Goal: Feedback & Contribution: Contribute content

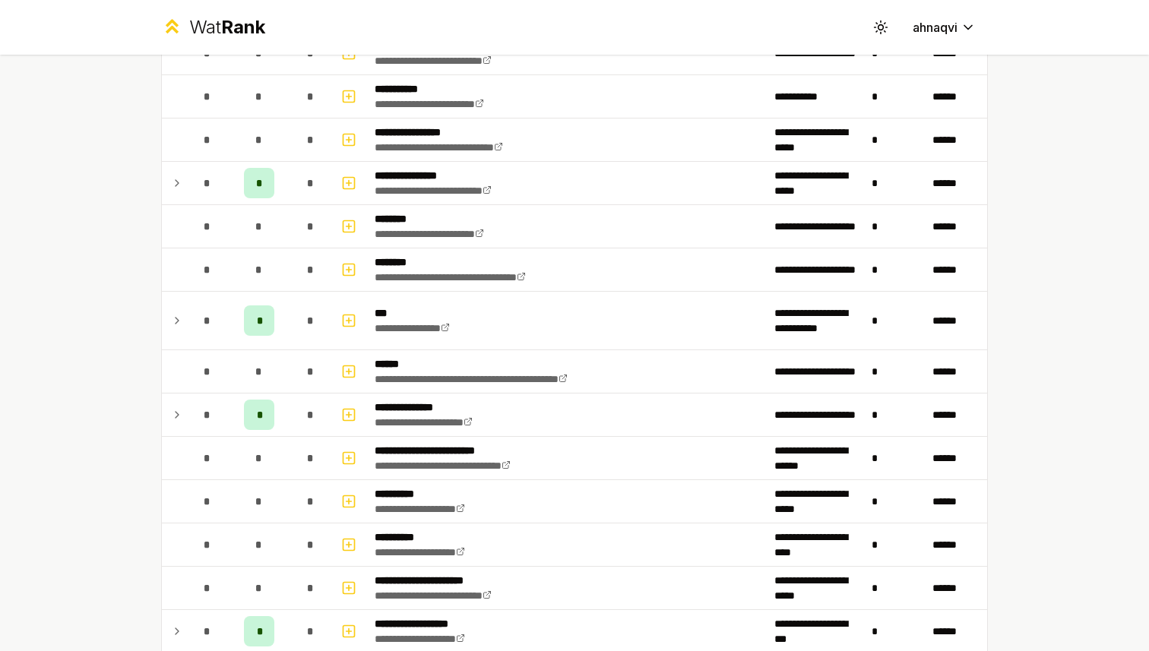
scroll to position [1058, 0]
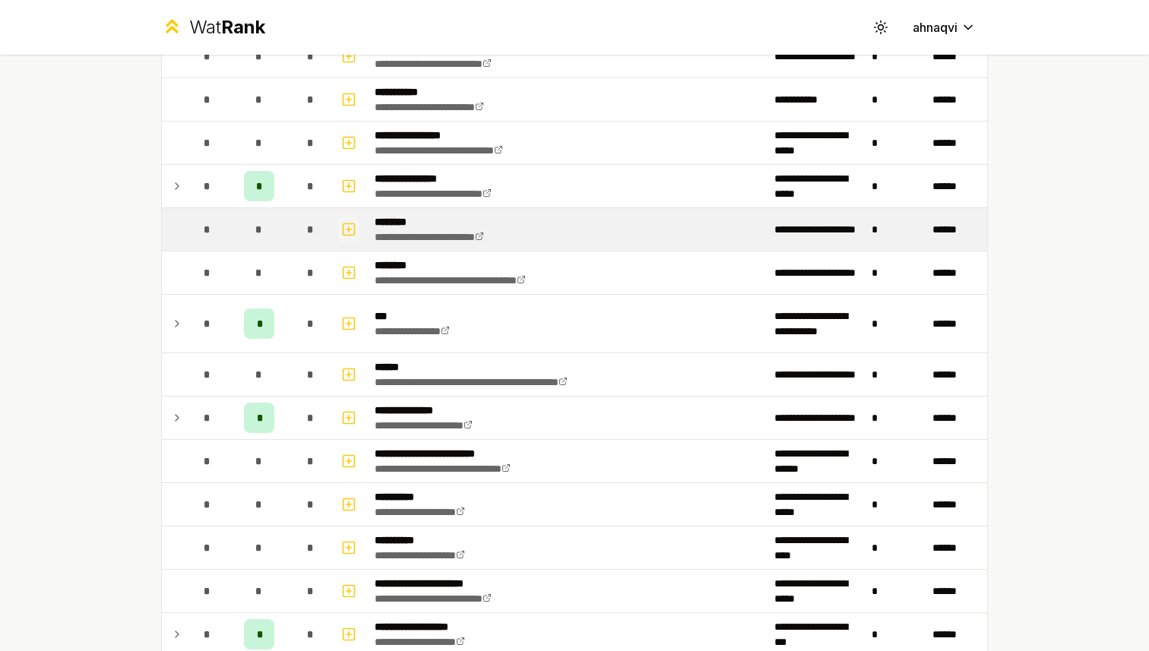
click at [346, 229] on icon "button" at bounding box center [348, 229] width 5 height 0
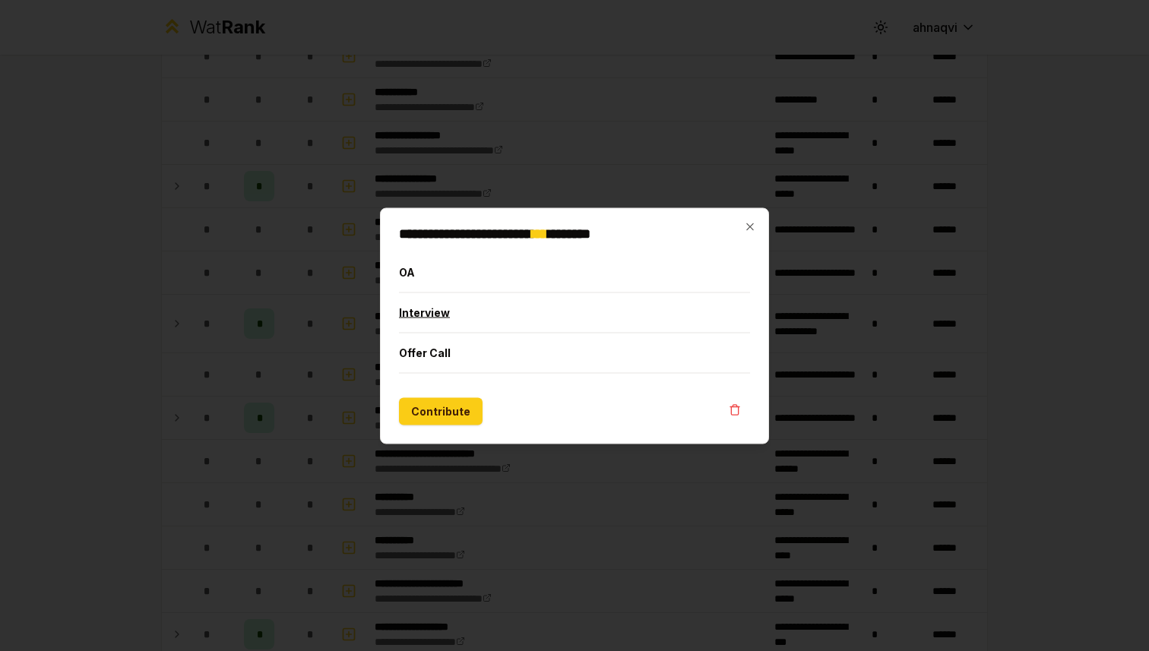
click at [422, 321] on button "Interview" at bounding box center [574, 312] width 351 height 40
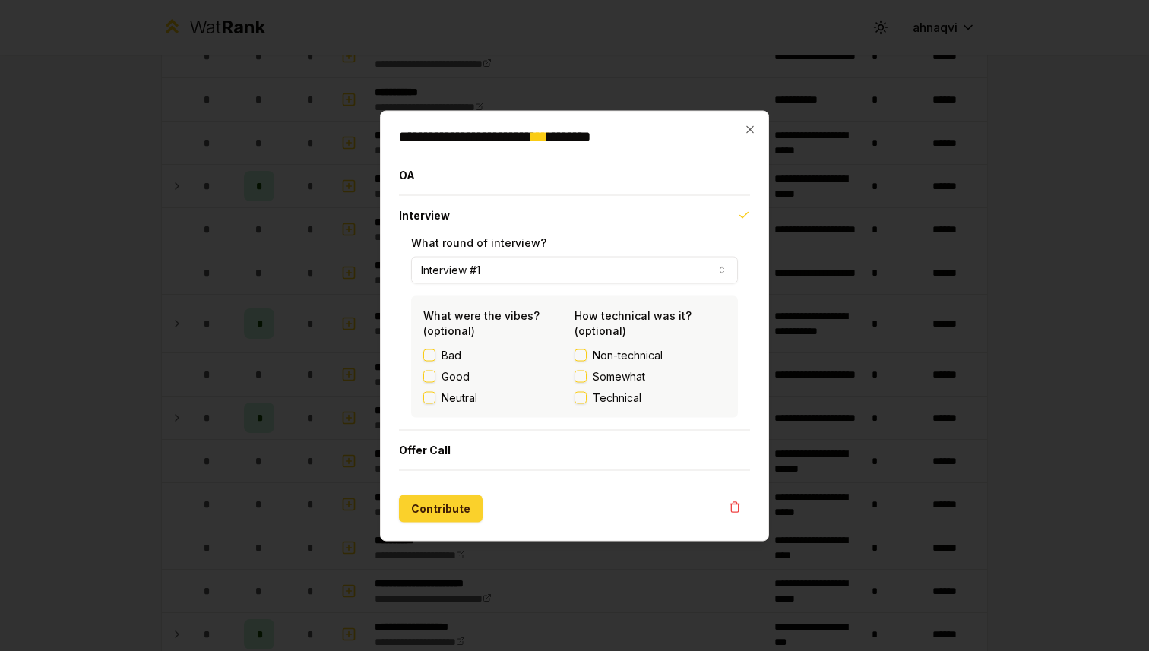
click at [447, 506] on button "Contribute" at bounding box center [441, 508] width 84 height 27
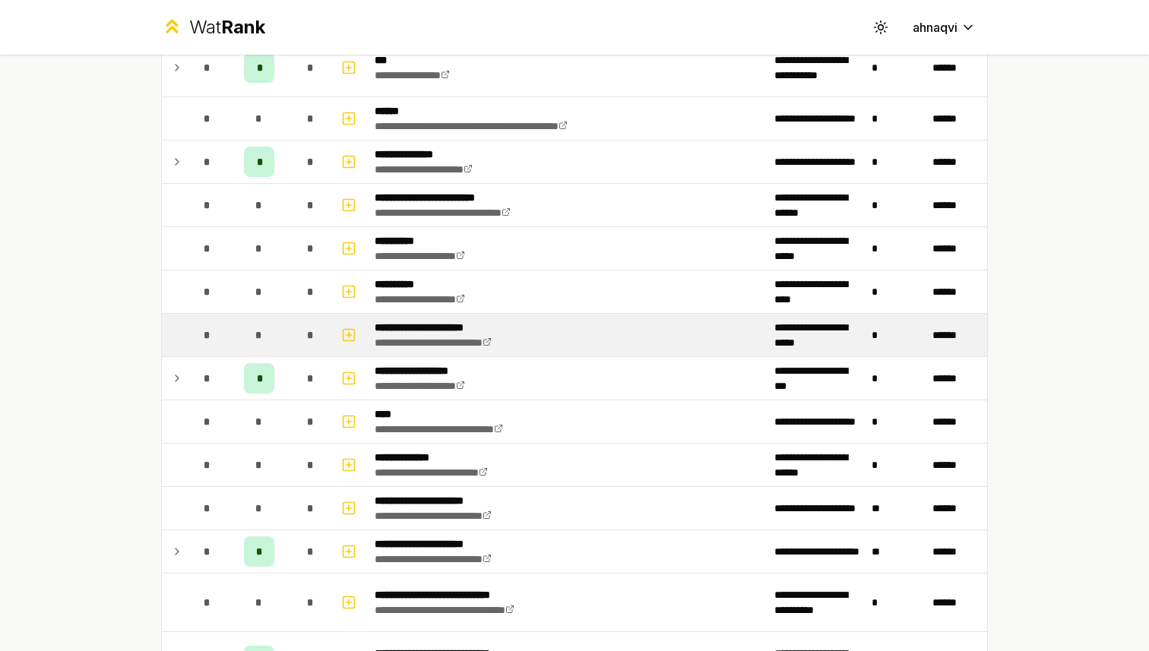
scroll to position [1603, 0]
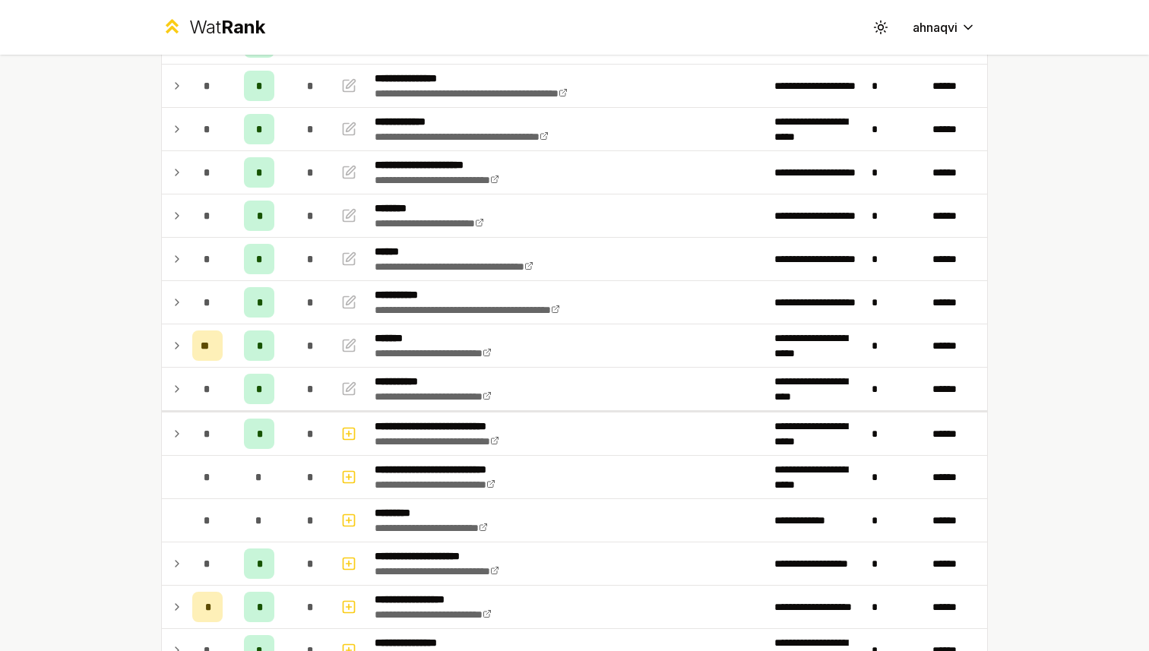
scroll to position [198, 0]
